Goal: Information Seeking & Learning: Learn about a topic

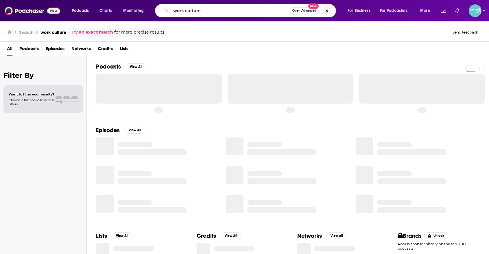
click at [231, 15] on input "work culture" at bounding box center [230, 10] width 119 height 9
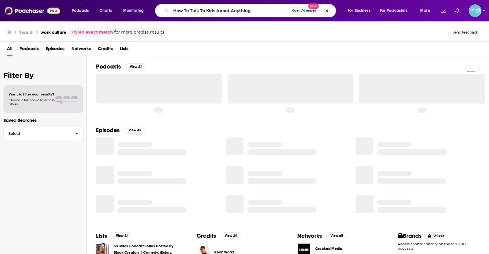
type input "How To Talk To Kids About Anything"
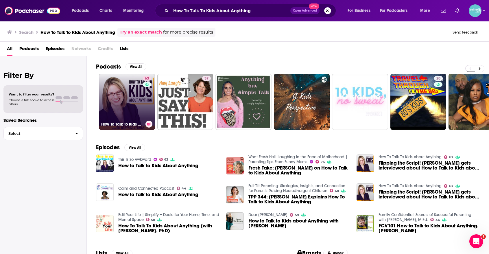
click at [122, 110] on link "63 How To Talk To Kids About Anything" at bounding box center [127, 102] width 56 height 56
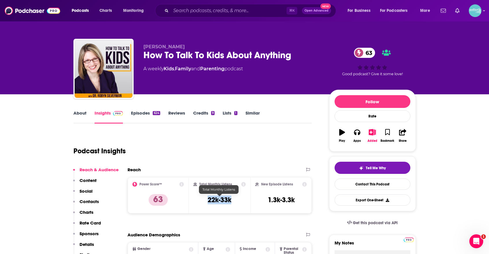
drag, startPoint x: 231, startPoint y: 202, endPoint x: 203, endPoint y: 201, distance: 28.0
click at [203, 201] on div "Total Monthly Listens 22k-33k" at bounding box center [219, 195] width 52 height 27
copy h3 "22k-33k"
click at [77, 112] on link "About" at bounding box center [79, 116] width 13 height 13
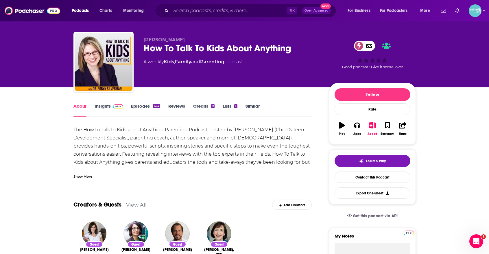
click at [80, 176] on div "Show More" at bounding box center [82, 175] width 19 height 5
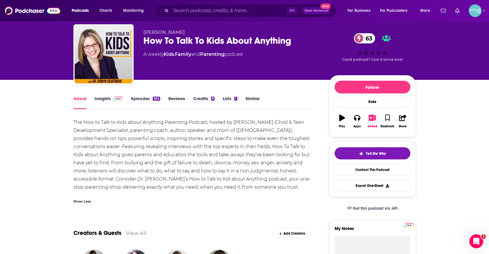
scroll to position [15, 0]
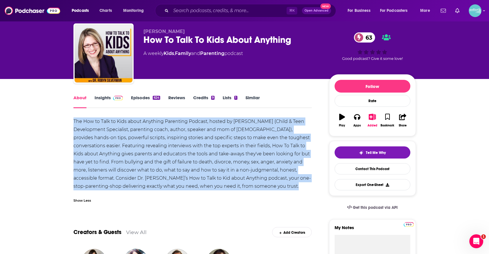
drag, startPoint x: 105, startPoint y: 191, endPoint x: 66, endPoint y: 124, distance: 78.0
copy div "The How to Talk to Kids about Anything Parenting Podcast, hosted by [PERSON_NAM…"
click at [104, 99] on link "Insights" at bounding box center [108, 101] width 29 height 13
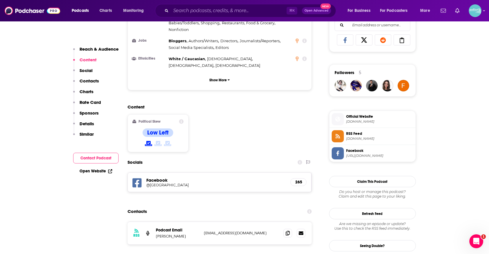
scroll to position [382, 0]
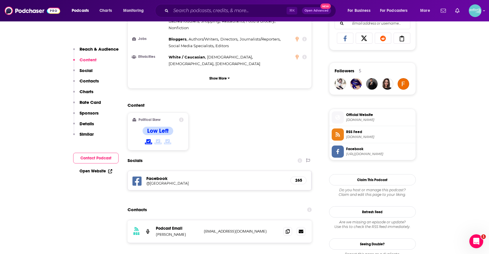
click at [103, 168] on div "Open Website" at bounding box center [95, 171] width 45 height 11
click at [102, 169] on link "Open Website" at bounding box center [95, 170] width 33 height 5
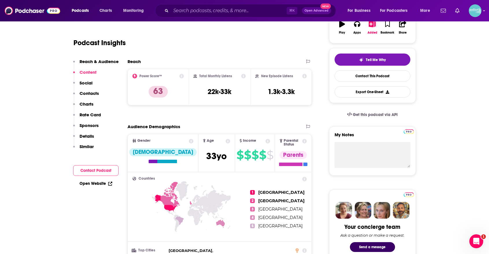
scroll to position [0, 0]
